Goal: Find specific page/section: Locate a particular part of the current website

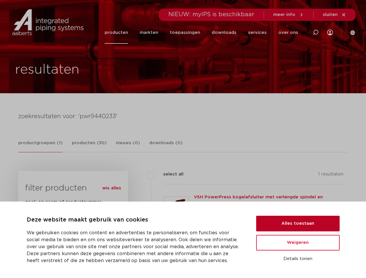
click at [298, 223] on button "Alles toestaan" at bounding box center [297, 224] width 83 height 16
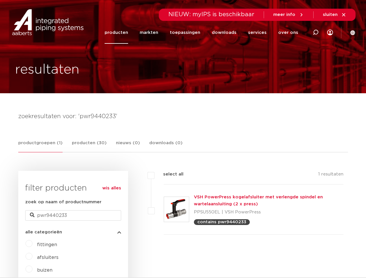
click at [298, 243] on div "filters select all 1 resultaten VSH PowerPress kogelafsluiter met verlengde spi…" at bounding box center [237, 210] width 211 height 78
click at [204, 32] on li "toepassingen" at bounding box center [185, 32] width 42 height 22
click at [315, 32] on icon at bounding box center [315, 32] width 7 height 7
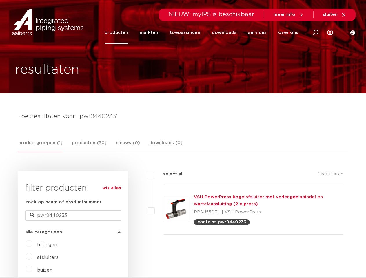
click at [334, 15] on span "sluiten" at bounding box center [329, 14] width 15 height 4
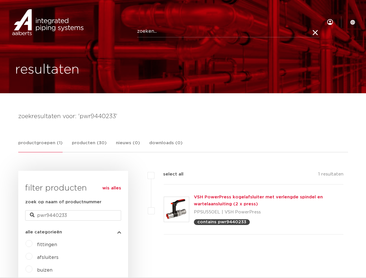
click at [39, 146] on link "productgroepen (1)" at bounding box center [40, 145] width 44 height 13
click at [87, 146] on link "producten (30)" at bounding box center [89, 145] width 35 height 12
